Goal: Task Accomplishment & Management: Manage account settings

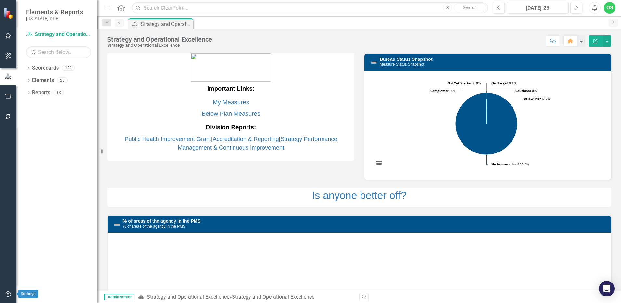
click at [4, 293] on button "button" at bounding box center [8, 294] width 15 height 14
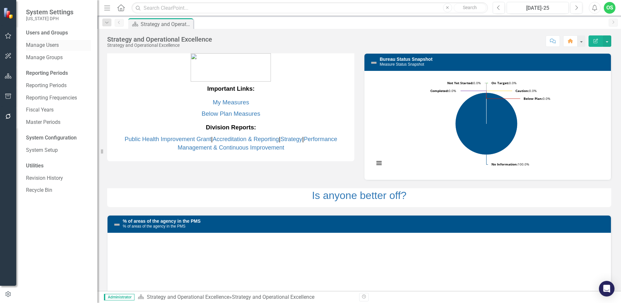
click at [48, 44] on link "Manage Users" at bounding box center [58, 45] width 65 height 7
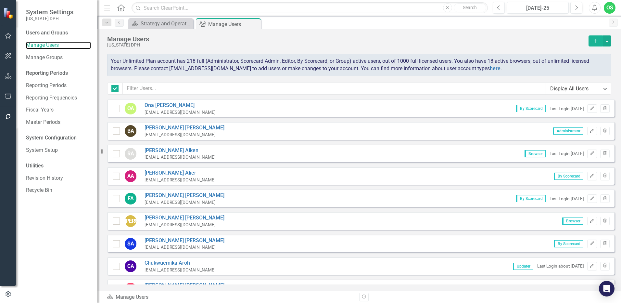
checkbox input "false"
click at [160, 87] on input "text" at bounding box center [334, 88] width 423 height 12
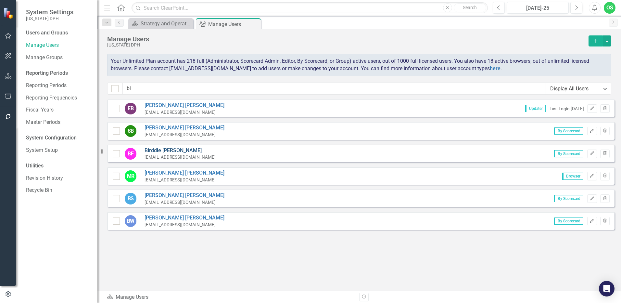
click at [159, 147] on link "[PERSON_NAME]" at bounding box center [180, 150] width 71 height 7
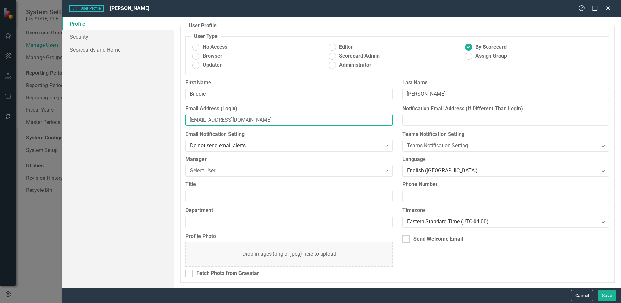
click at [264, 120] on input "[EMAIL_ADDRESS][DOMAIN_NAME]" at bounding box center [288, 120] width 207 height 12
drag, startPoint x: 264, startPoint y: 120, endPoint x: 182, endPoint y: 117, distance: 82.2
click at [182, 117] on div "Email Address (Login) [EMAIL_ADDRESS][DOMAIN_NAME]" at bounding box center [289, 118] width 217 height 26
click at [605, 296] on button "Save" at bounding box center [607, 295] width 18 height 11
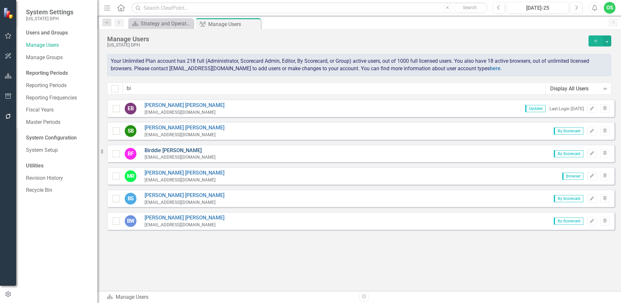
click at [159, 152] on link "[PERSON_NAME]" at bounding box center [180, 150] width 71 height 7
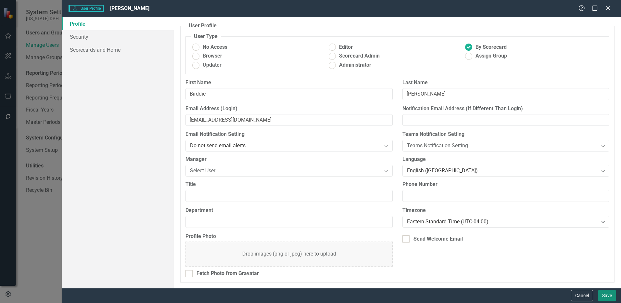
click at [607, 297] on button "Save" at bounding box center [607, 295] width 18 height 11
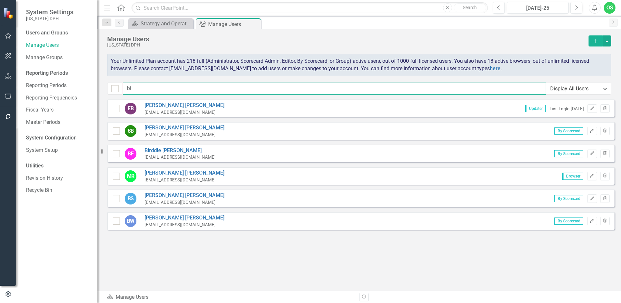
drag, startPoint x: 142, startPoint y: 89, endPoint x: 121, endPoint y: 89, distance: 20.8
click at [121, 89] on div "bi Display All Users Expand" at bounding box center [359, 88] width 504 height 12
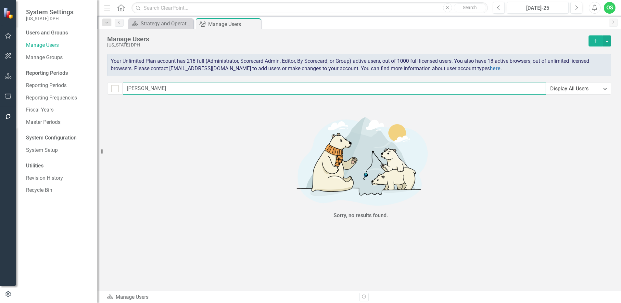
type input "mart"
checkbox input "false"
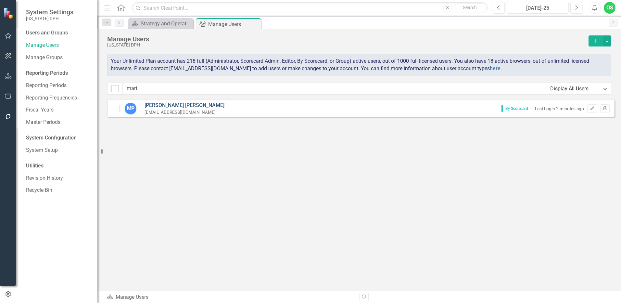
click at [157, 102] on link "[PERSON_NAME]" at bounding box center [185, 105] width 80 height 7
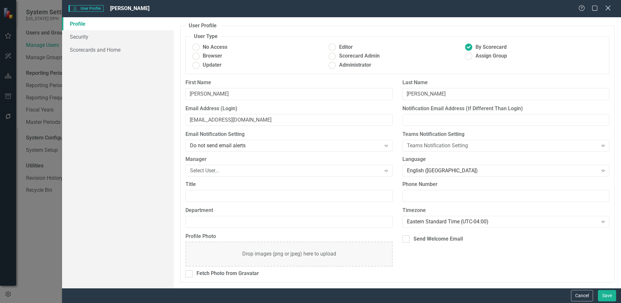
click at [608, 7] on icon "Close" at bounding box center [608, 8] width 8 height 6
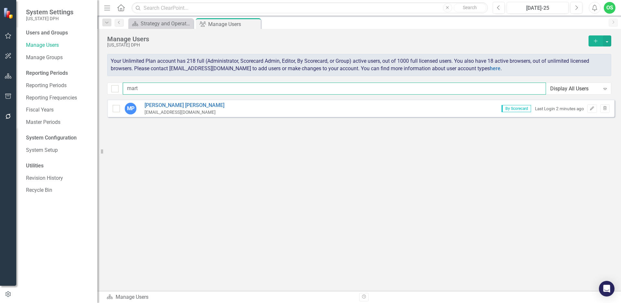
drag, startPoint x: 151, startPoint y: 87, endPoint x: 121, endPoint y: 87, distance: 30.2
click at [121, 87] on div "mart Display All Users Expand" at bounding box center [359, 88] width 504 height 12
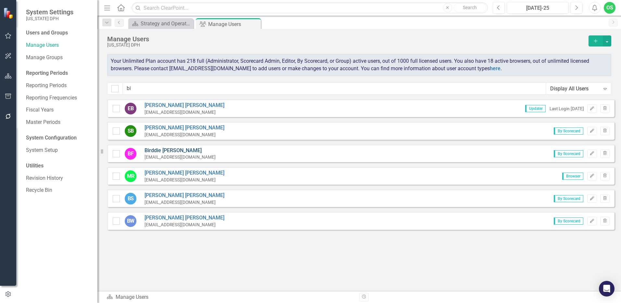
click at [161, 149] on link "[PERSON_NAME]" at bounding box center [180, 150] width 71 height 7
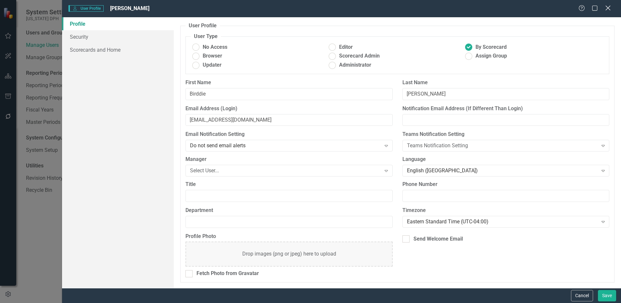
click at [610, 11] on icon "Close" at bounding box center [608, 8] width 8 height 6
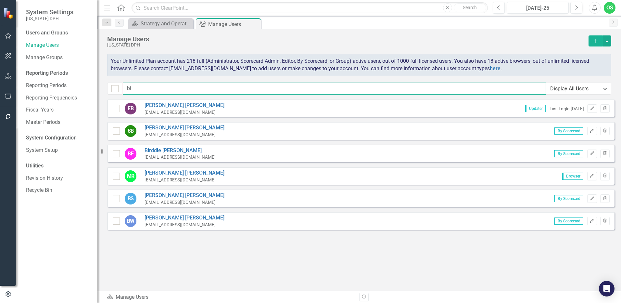
drag, startPoint x: 143, startPoint y: 94, endPoint x: 123, endPoint y: 89, distance: 20.9
click at [123, 89] on input "bi" at bounding box center [334, 88] width 423 height 12
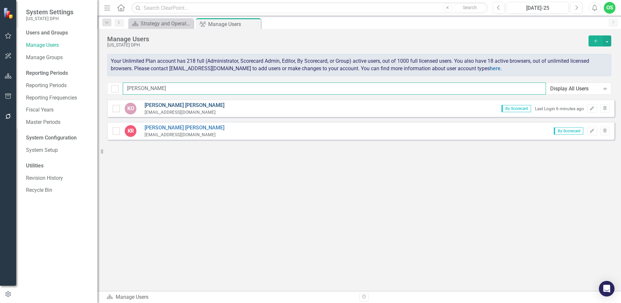
type input "[PERSON_NAME]"
click at [173, 103] on link "[PERSON_NAME]" at bounding box center [185, 105] width 80 height 7
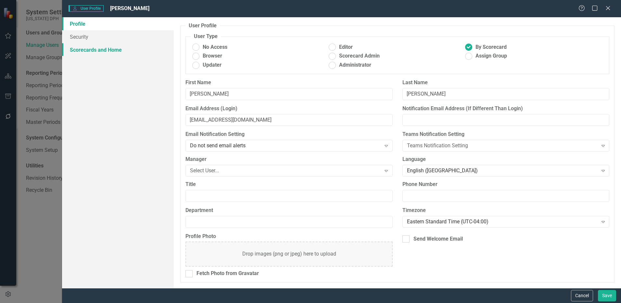
click at [89, 51] on link "Scorecards and Home" at bounding box center [118, 49] width 112 height 13
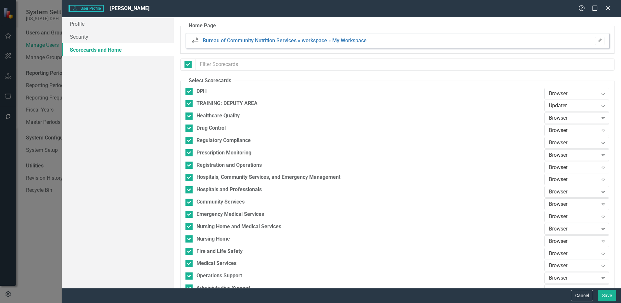
checkbox input "false"
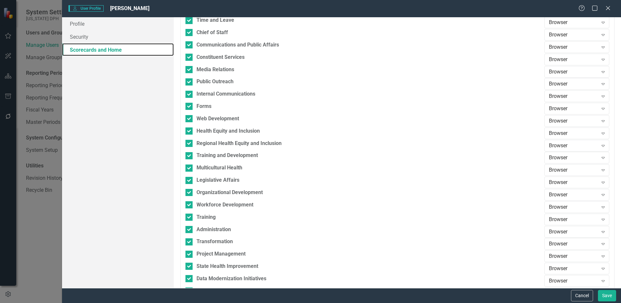
scroll to position [1332, 0]
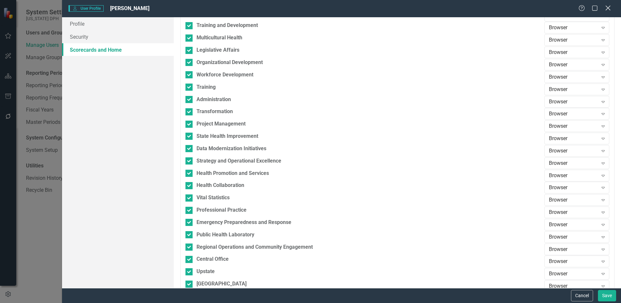
click at [609, 10] on icon "Close" at bounding box center [608, 8] width 8 height 6
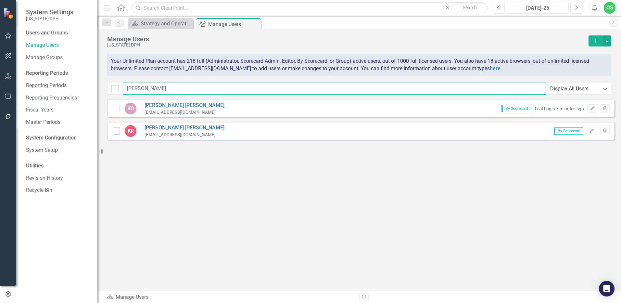
drag, startPoint x: 148, startPoint y: 90, endPoint x: 123, endPoint y: 88, distance: 25.1
click at [123, 88] on input "[PERSON_NAME]" at bounding box center [334, 88] width 423 height 12
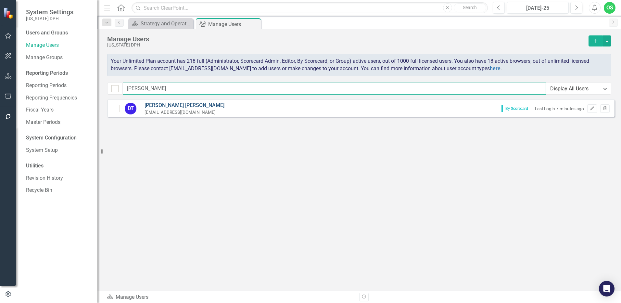
type input "[PERSON_NAME]"
click at [153, 105] on link "[PERSON_NAME]" at bounding box center [185, 105] width 80 height 7
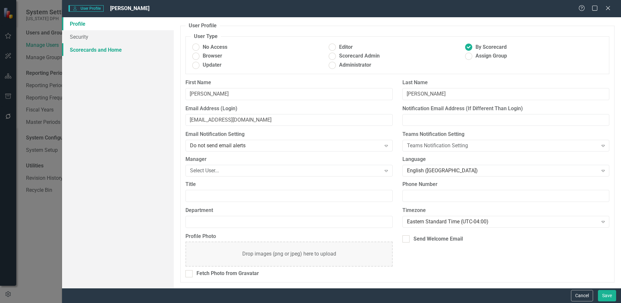
click at [111, 50] on link "Scorecards and Home" at bounding box center [118, 49] width 112 height 13
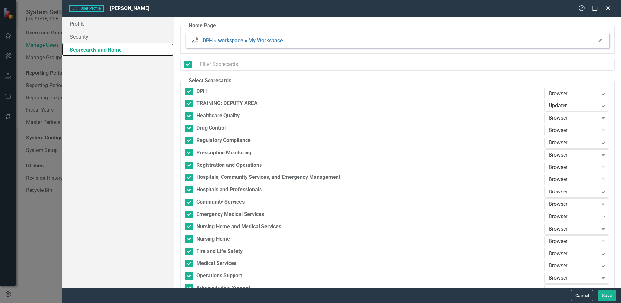
checkbox input "false"
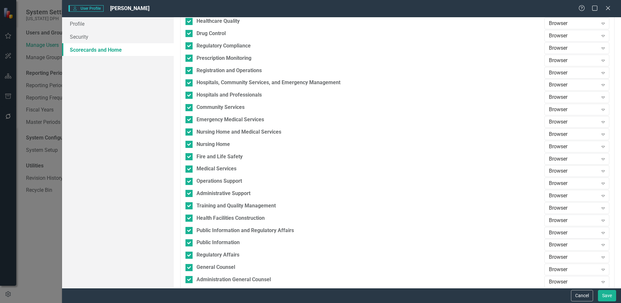
scroll to position [0, 0]
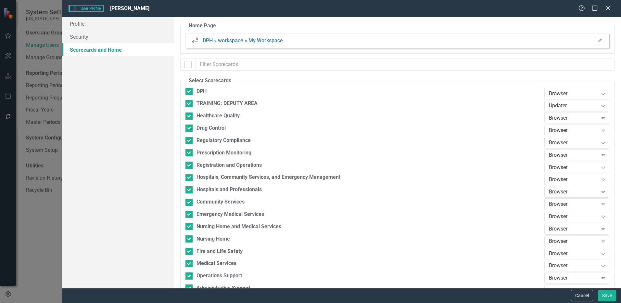
click at [607, 7] on icon "Close" at bounding box center [608, 8] width 8 height 6
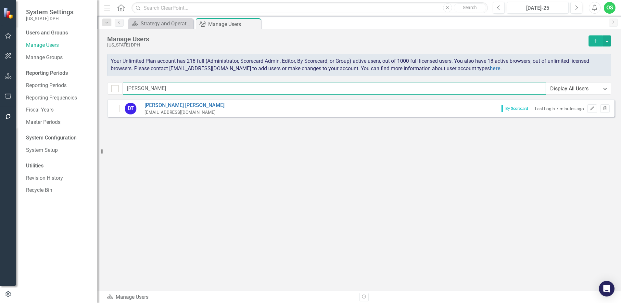
drag, startPoint x: 153, startPoint y: 85, endPoint x: 127, endPoint y: 86, distance: 25.7
click at [127, 86] on input "[PERSON_NAME]" at bounding box center [334, 88] width 423 height 12
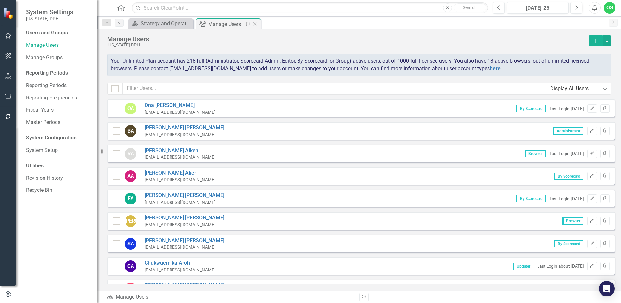
click at [257, 23] on icon "Close" at bounding box center [254, 23] width 6 height 5
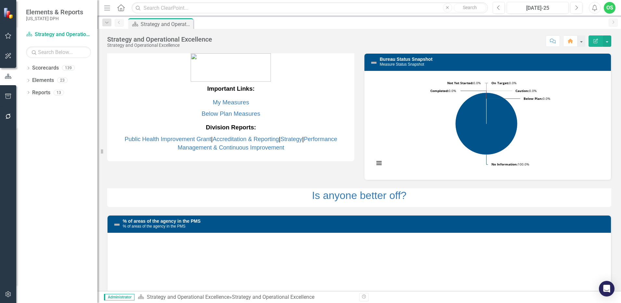
click at [10, 38] on icon "button" at bounding box center [8, 35] width 7 height 5
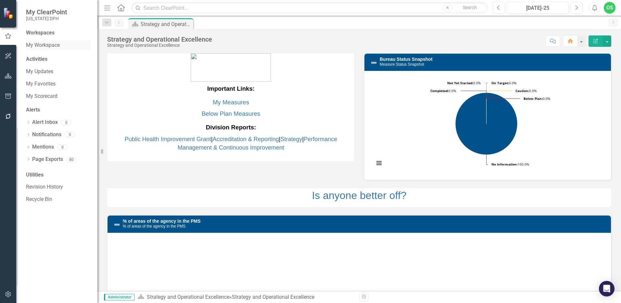
click at [59, 46] on link "My Workspace" at bounding box center [58, 45] width 65 height 7
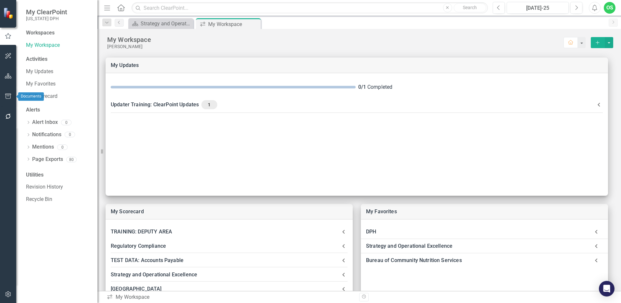
click at [10, 75] on icon "button" at bounding box center [8, 75] width 7 height 5
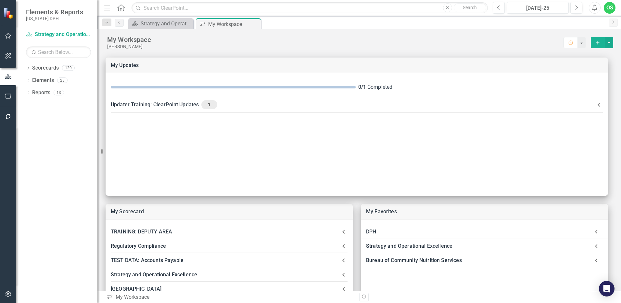
click at [7, 34] on icon "button" at bounding box center [8, 35] width 7 height 5
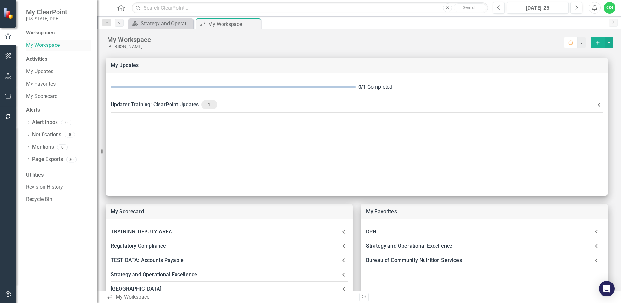
click at [56, 44] on link "My Workspace" at bounding box center [58, 45] width 65 height 7
click at [568, 41] on icon "Home" at bounding box center [571, 42] width 6 height 5
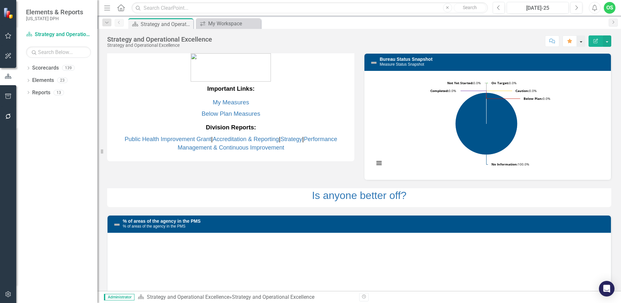
click at [585, 42] on button "button" at bounding box center [581, 40] width 8 height 11
click at [565, 62] on link "Home Set As Home" at bounding box center [554, 65] width 62 height 12
click at [26, 66] on div "Dropdown Scorecards 139" at bounding box center [61, 69] width 71 height 12
click at [32, 67] on link "Scorecards" at bounding box center [45, 67] width 27 height 7
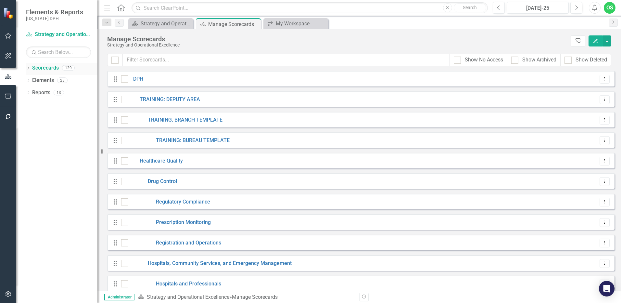
click at [28, 68] on icon "Dropdown" at bounding box center [28, 69] width 5 height 4
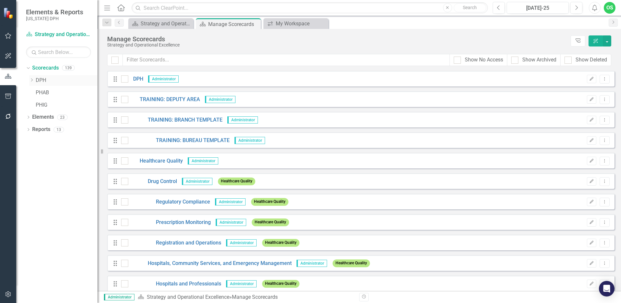
click at [42, 80] on link "DPH" at bounding box center [67, 80] width 62 height 7
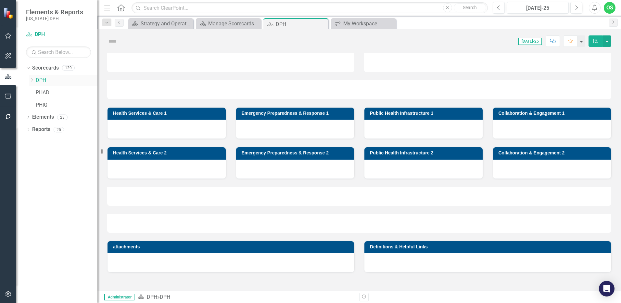
click at [31, 78] on icon "Dropdown" at bounding box center [31, 80] width 5 height 4
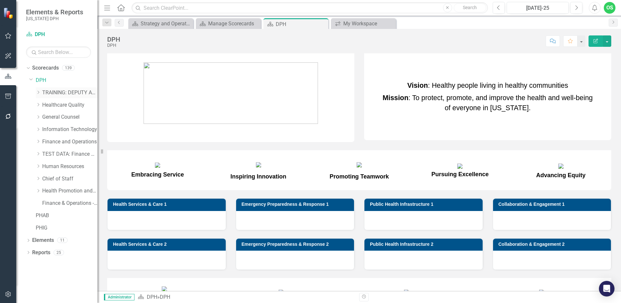
click at [45, 94] on link "TRAINING: DEPUTY AREA" at bounding box center [69, 92] width 55 height 7
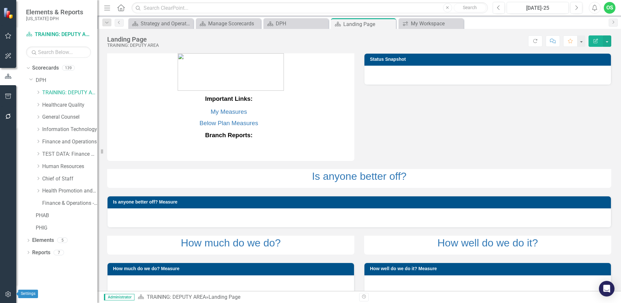
click at [5, 296] on icon "button" at bounding box center [8, 293] width 7 height 5
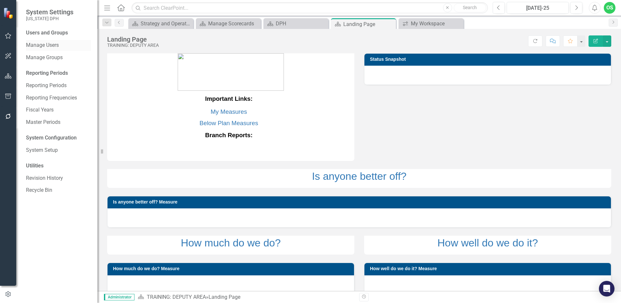
click at [50, 47] on link "Manage Users" at bounding box center [58, 45] width 65 height 7
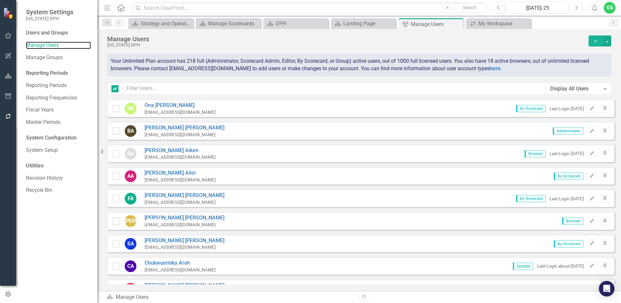
checkbox input "false"
click at [173, 88] on input "text" at bounding box center [334, 88] width 423 height 12
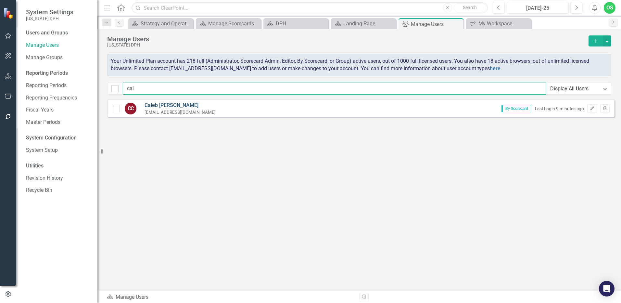
type input "cal"
click at [158, 102] on link "[PERSON_NAME]" at bounding box center [180, 105] width 71 height 7
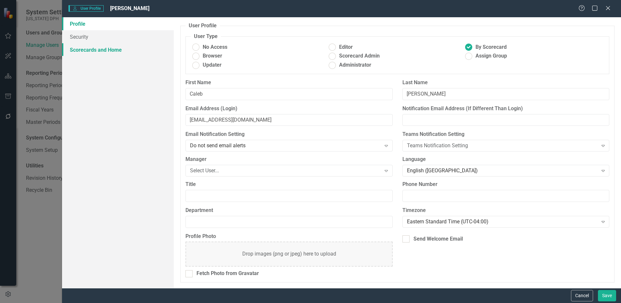
click at [104, 46] on link "Scorecards and Home" at bounding box center [118, 49] width 112 height 13
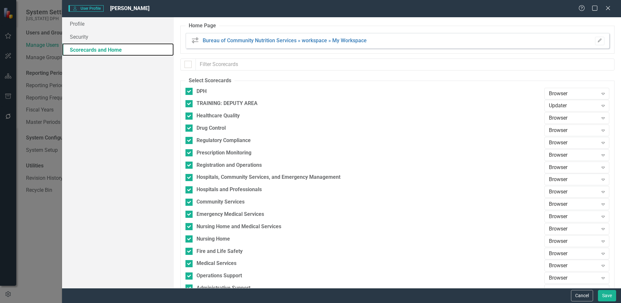
checkbox input "false"
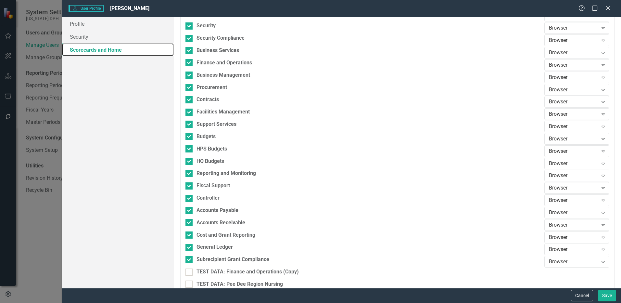
scroll to position [617, 0]
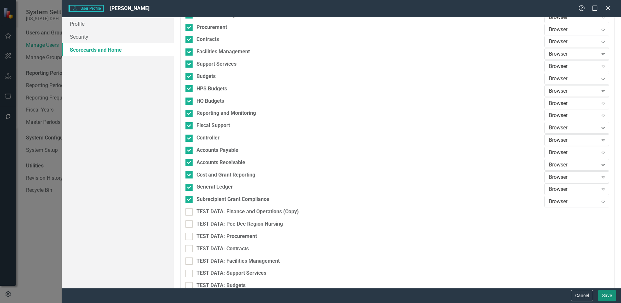
click at [605, 291] on button "Save" at bounding box center [607, 295] width 18 height 11
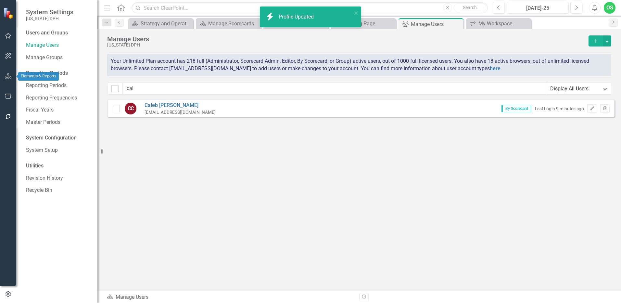
click at [5, 80] on button "button" at bounding box center [8, 77] width 15 height 14
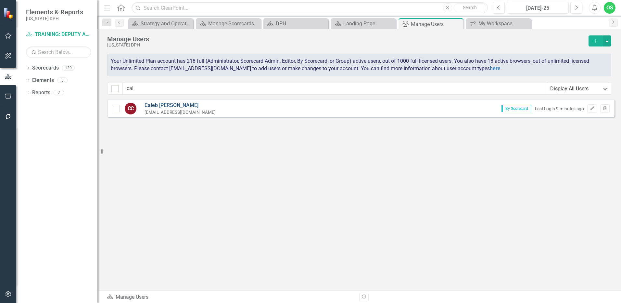
click at [157, 105] on link "[PERSON_NAME]" at bounding box center [180, 105] width 71 height 7
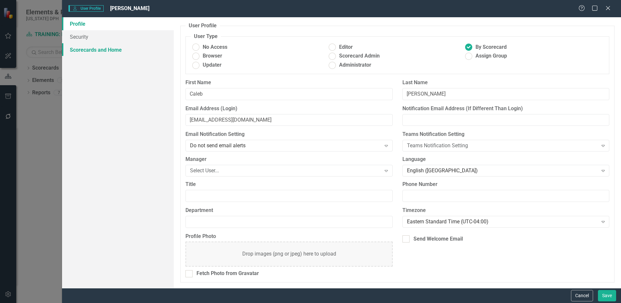
click at [99, 50] on link "Scorecards and Home" at bounding box center [118, 49] width 112 height 13
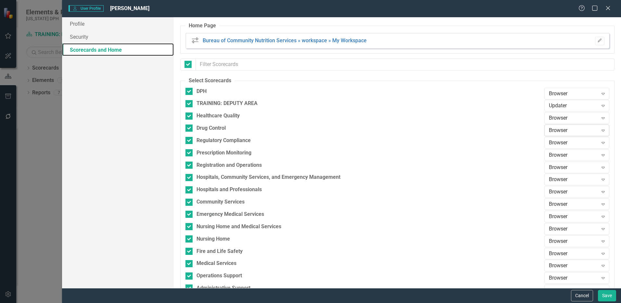
checkbox input "false"
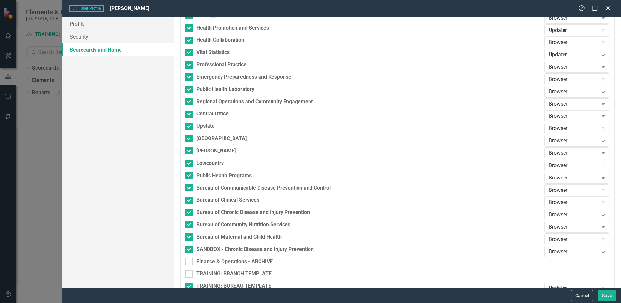
scroll to position [1468, 0]
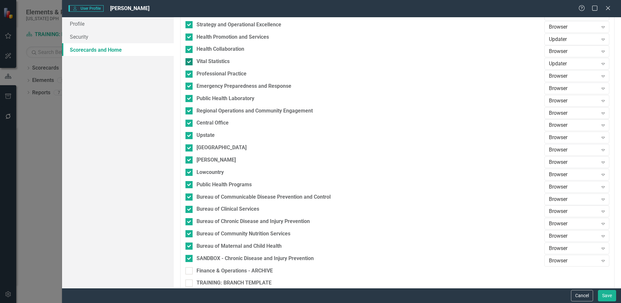
click at [230, 61] on div "Vital Statistics" at bounding box center [212, 61] width 33 height 7
click at [190, 61] on input "Vital Statistics" at bounding box center [187, 60] width 4 height 4
click at [188, 60] on input "Vital Statistics" at bounding box center [187, 60] width 4 height 4
checkbox input "true"
click at [611, 292] on button "Save" at bounding box center [607, 295] width 18 height 11
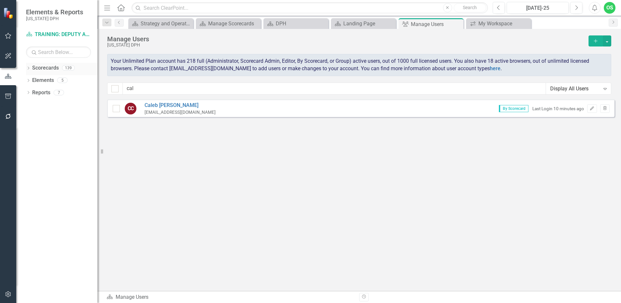
click at [28, 67] on icon "Dropdown" at bounding box center [28, 69] width 5 height 4
click at [31, 79] on icon "Dropdown" at bounding box center [31, 80] width 5 height 4
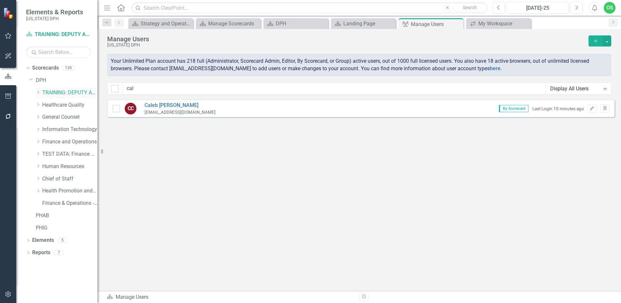
click at [69, 95] on link "TRAINING: DEPUTY AREA" at bounding box center [69, 92] width 55 height 7
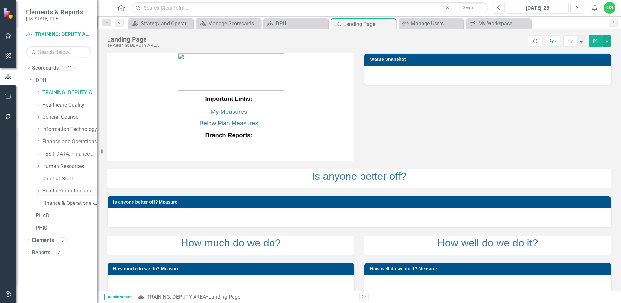
click at [38, 189] on icon "Dropdown" at bounding box center [38, 191] width 5 height 4
click at [70, 200] on link "Health Collaboration" at bounding box center [73, 202] width 49 height 7
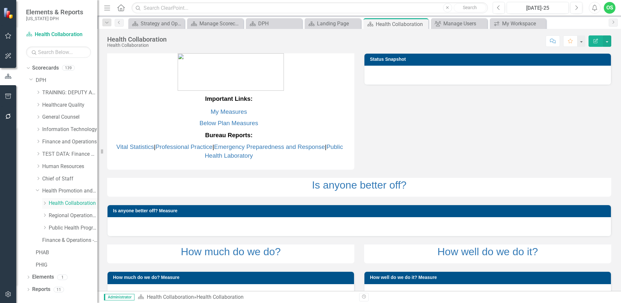
click at [44, 201] on icon "Dropdown" at bounding box center [44, 203] width 5 height 4
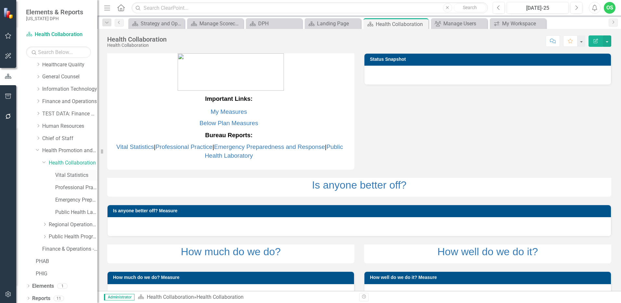
scroll to position [43, 0]
click at [72, 175] on link "Vital Statistics" at bounding box center [76, 172] width 42 height 7
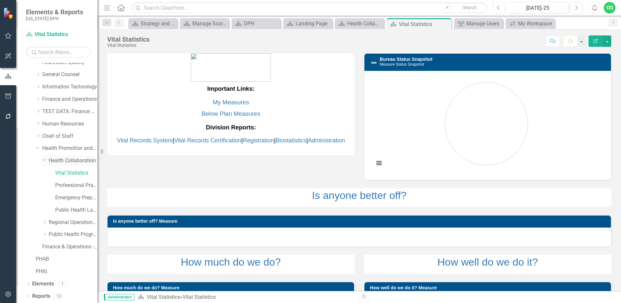
click at [43, 161] on icon "Dropdown" at bounding box center [44, 159] width 4 height 5
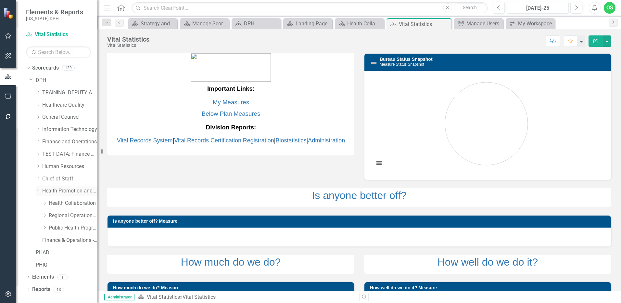
click at [39, 190] on icon "Dropdown" at bounding box center [38, 189] width 4 height 5
click at [42, 90] on link "TRAINING: DEPUTY AREA" at bounding box center [69, 92] width 55 height 7
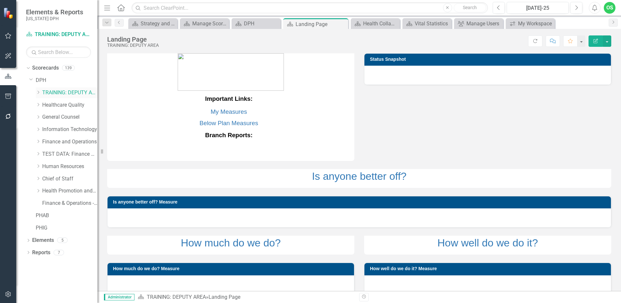
click at [38, 93] on icon "Dropdown" at bounding box center [38, 92] width 5 height 4
click at [48, 104] on div "Dropdown" at bounding box center [45, 105] width 6 height 6
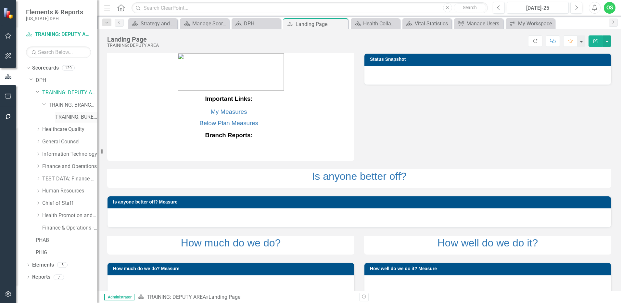
click at [88, 119] on link "TRAINING: BUREAU TEMPLATE" at bounding box center [76, 116] width 42 height 7
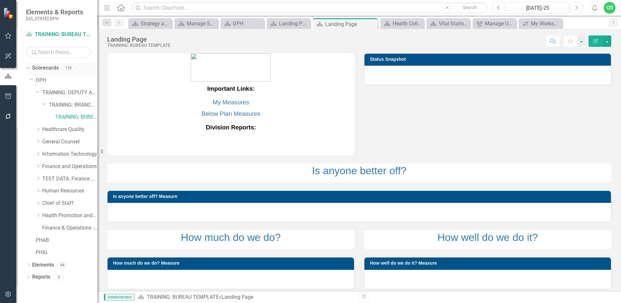
click at [41, 66] on link "Scorecards" at bounding box center [45, 67] width 27 height 7
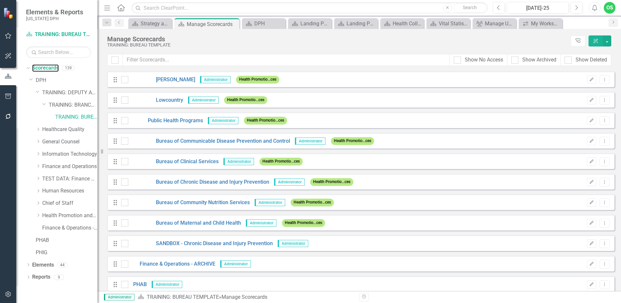
scroll to position [2598, 0]
click at [167, 200] on link "Bureau of Community Nutrition Services" at bounding box center [188, 201] width 121 height 7
